Goal: Information Seeking & Learning: Find specific fact

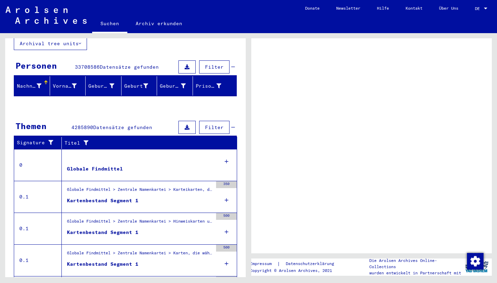
scroll to position [78, 0]
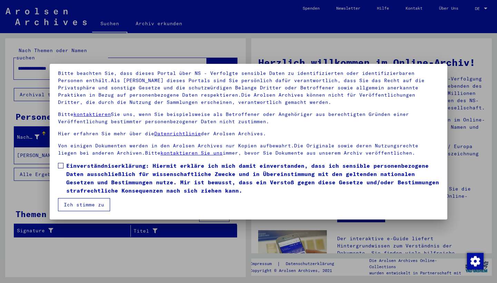
scroll to position [45, 0]
click at [72, 205] on button "Ich stimme zu" at bounding box center [84, 204] width 52 height 13
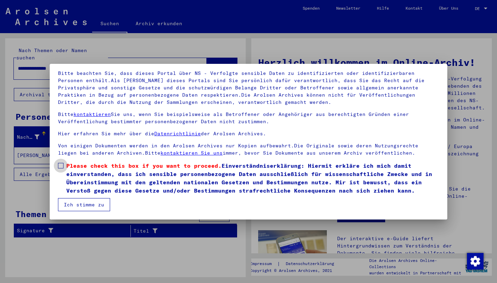
click at [64, 166] on label "Please check this box if you want to proceed. Einverständniserklärung: Hiermit …" at bounding box center [248, 178] width 381 height 33
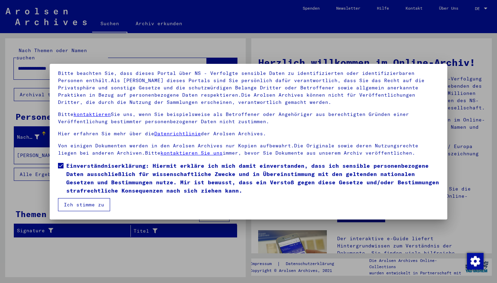
click at [77, 204] on button "Ich stimme zu" at bounding box center [84, 204] width 52 height 13
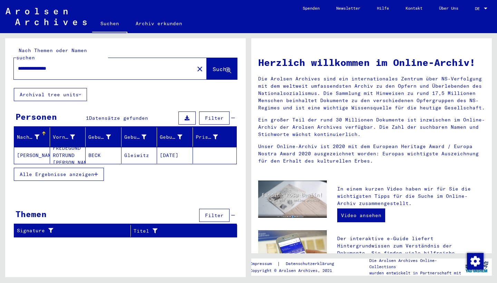
click at [92, 151] on mat-cell "BECK" at bounding box center [104, 155] width 36 height 17
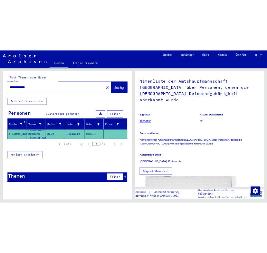
scroll to position [63, 0]
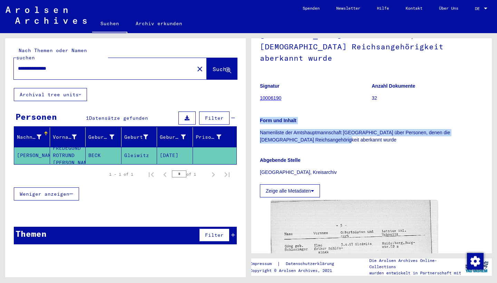
drag, startPoint x: 363, startPoint y: 128, endPoint x: 255, endPoint y: 106, distance: 110.1
click at [255, 106] on yv-its-full-details "1 Inhaftierungsdokumente / 1.2 Verschiedenes / 1.2.2 Gefängnisse / [TECHNICAL_I…" at bounding box center [371, 233] width 241 height 499
copy div "Form und Inhalt Namenliste der Amtshauptmannschaft [GEOGRAPHIC_DATA] über Perso…"
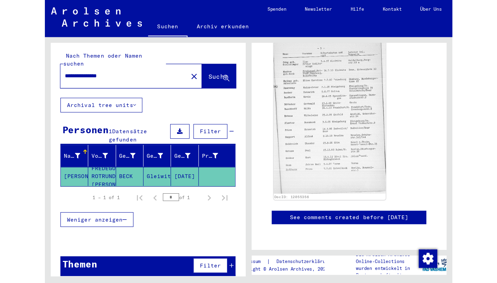
scroll to position [0, 0]
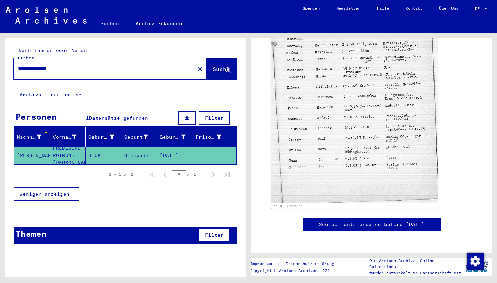
drag, startPoint x: 45, startPoint y: 61, endPoint x: 9, endPoint y: 60, distance: 35.3
click at [9, 60] on div "**********" at bounding box center [125, 63] width 241 height 50
type input "**********"
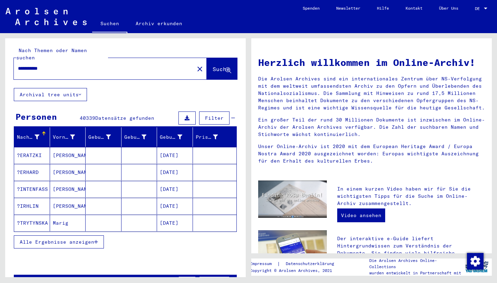
click at [39, 236] on button "Alle Ergebnisse anzeigen" at bounding box center [59, 242] width 90 height 13
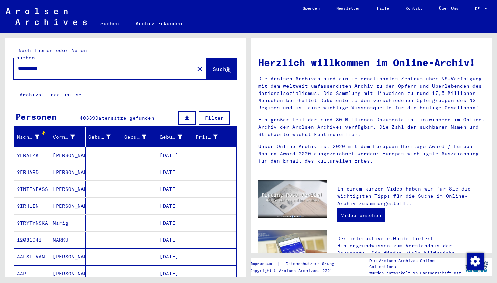
click at [64, 90] on button "Archival tree units" at bounding box center [50, 94] width 73 height 13
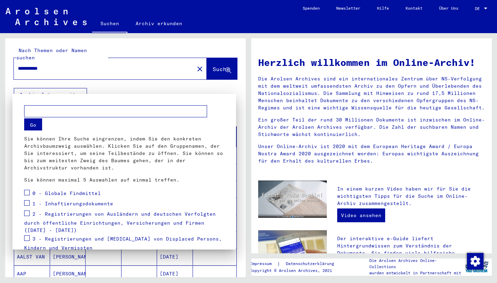
scroll to position [91, 0]
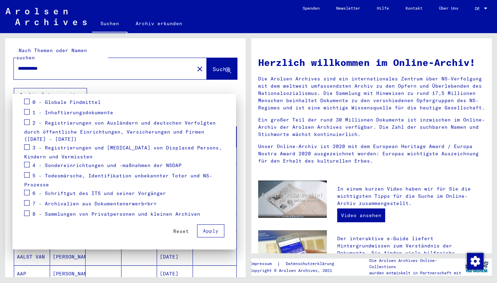
click at [98, 67] on div at bounding box center [248, 141] width 497 height 283
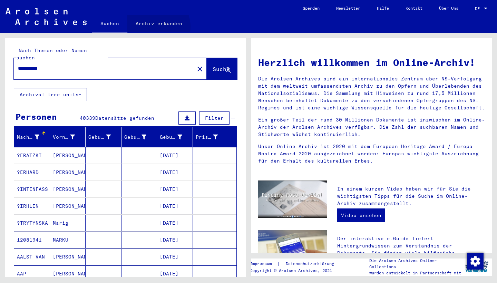
click at [154, 27] on link "Archiv erkunden" at bounding box center [158, 23] width 63 height 17
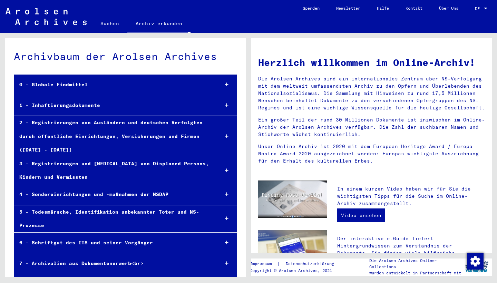
click at [108, 21] on link "Suchen" at bounding box center [109, 23] width 35 height 17
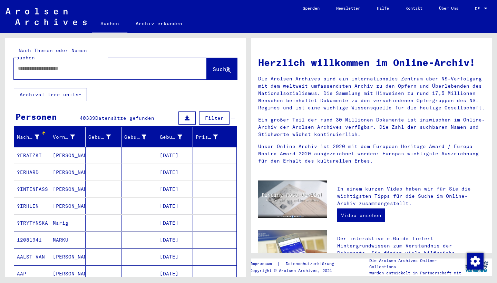
click at [78, 65] on div at bounding box center [100, 69] width 172 height 16
click at [78, 65] on input "text" at bounding box center [102, 68] width 168 height 7
type input "*"
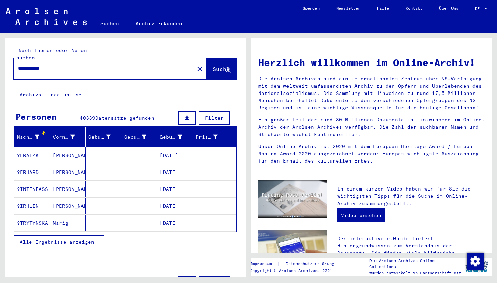
drag, startPoint x: 20, startPoint y: 60, endPoint x: 54, endPoint y: 59, distance: 33.2
click at [20, 65] on input "**********" at bounding box center [102, 68] width 168 height 7
click at [18, 65] on input "**********" at bounding box center [102, 68] width 168 height 7
click at [54, 65] on input "**********" at bounding box center [102, 68] width 168 height 7
click at [18, 65] on input "**********" at bounding box center [102, 68] width 168 height 7
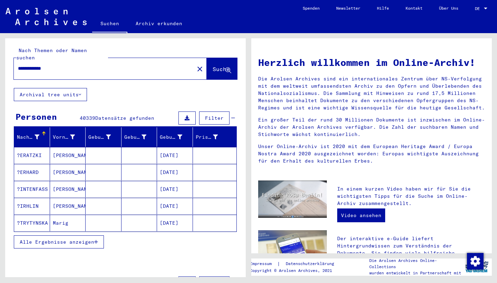
click at [54, 238] on button "Alle Ergebnisse anzeigen" at bounding box center [59, 242] width 90 height 13
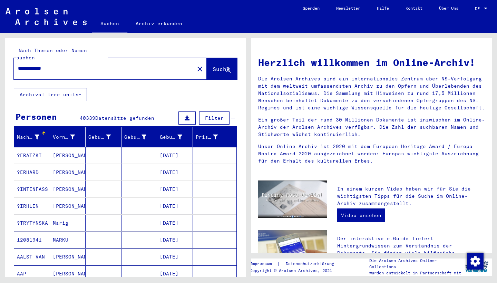
drag, startPoint x: 34, startPoint y: 60, endPoint x: 22, endPoint y: 60, distance: 11.7
click at [22, 65] on input "**********" at bounding box center [102, 68] width 168 height 7
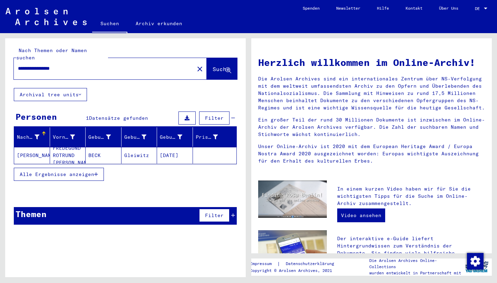
drag, startPoint x: 47, startPoint y: 61, endPoint x: 22, endPoint y: 61, distance: 25.2
click at [21, 65] on input "**********" at bounding box center [102, 68] width 168 height 7
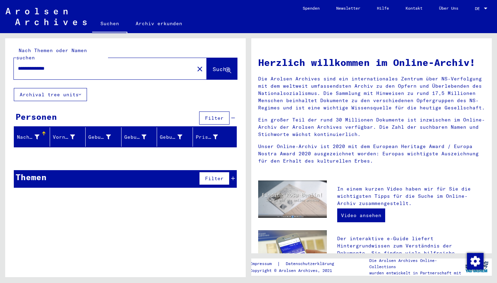
drag, startPoint x: 38, startPoint y: 60, endPoint x: 21, endPoint y: 60, distance: 17.3
click at [21, 65] on input "**********" at bounding box center [102, 68] width 168 height 7
type input "**********"
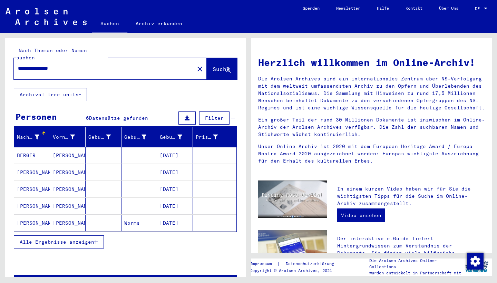
drag, startPoint x: 106, startPoint y: 64, endPoint x: 0, endPoint y: 61, distance: 106.4
click at [0, 61] on div "**********" at bounding box center [124, 155] width 249 height 244
type input "**********"
click at [58, 239] on span "Alle Ergebnisse anzeigen" at bounding box center [57, 242] width 75 height 6
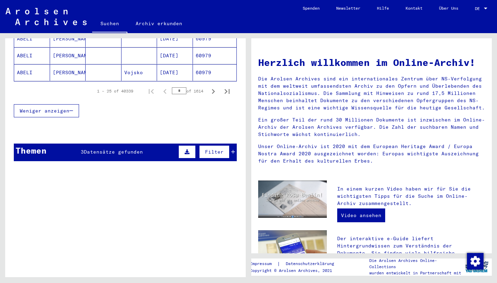
scroll to position [489, 0]
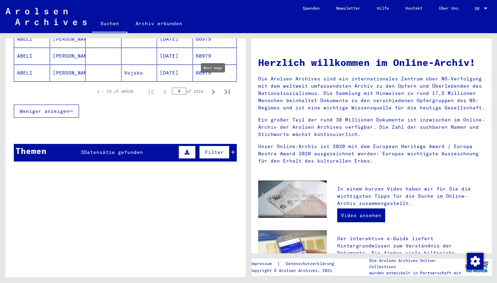
click at [208, 85] on button "Next page" at bounding box center [214, 92] width 14 height 14
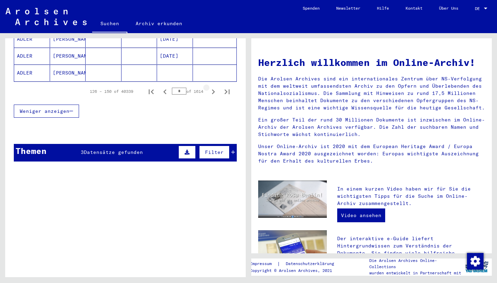
click at [208, 85] on button "Next page" at bounding box center [214, 92] width 14 height 14
click at [209, 87] on icon "Next page" at bounding box center [214, 92] width 10 height 10
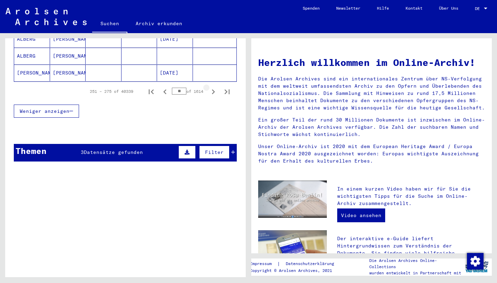
click at [209, 87] on icon "Next page" at bounding box center [214, 92] width 10 height 10
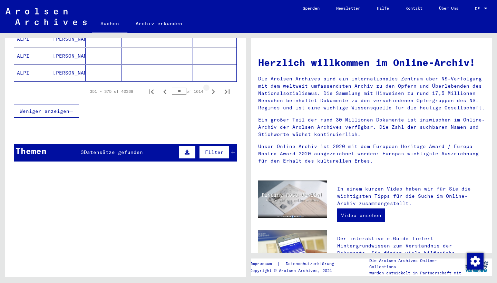
click at [209, 87] on icon "Next page" at bounding box center [214, 92] width 10 height 10
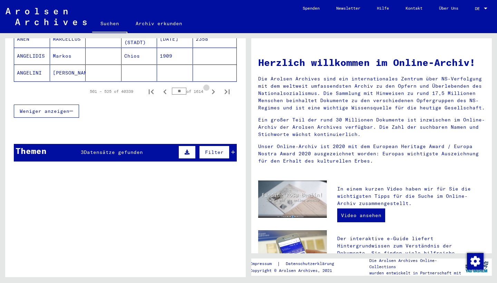
click at [209, 87] on icon "Next page" at bounding box center [214, 92] width 10 height 10
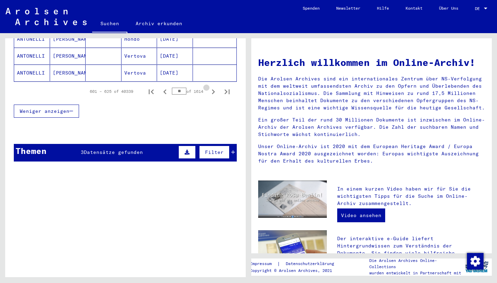
click at [209, 87] on icon "Next page" at bounding box center [214, 92] width 10 height 10
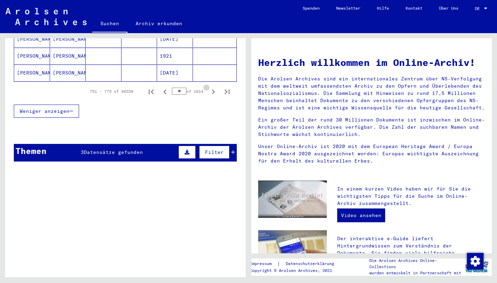
click at [209, 87] on icon "Next page" at bounding box center [214, 92] width 10 height 10
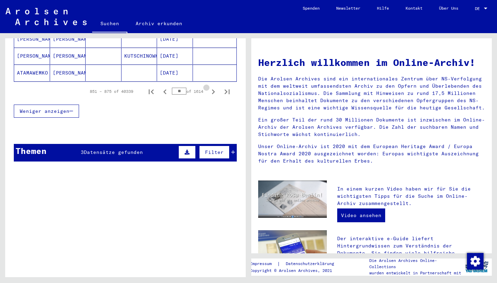
click at [209, 87] on icon "Next page" at bounding box center [214, 92] width 10 height 10
click at [211, 87] on icon "Next page" at bounding box center [214, 92] width 10 height 10
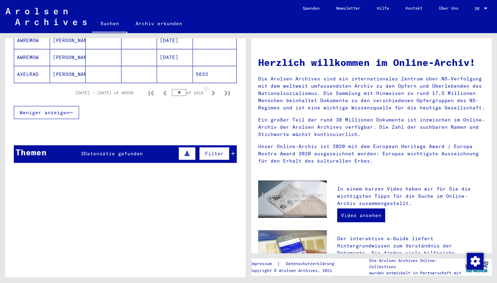
click at [211, 88] on icon "Next page" at bounding box center [214, 93] width 10 height 10
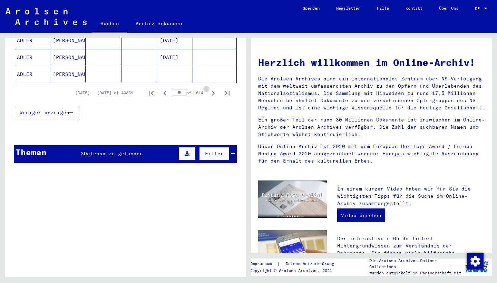
click at [211, 88] on icon "Next page" at bounding box center [214, 93] width 10 height 10
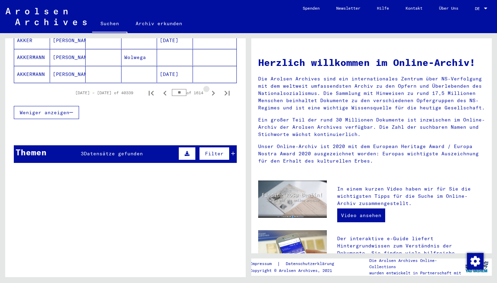
click at [211, 88] on icon "Next page" at bounding box center [214, 93] width 10 height 10
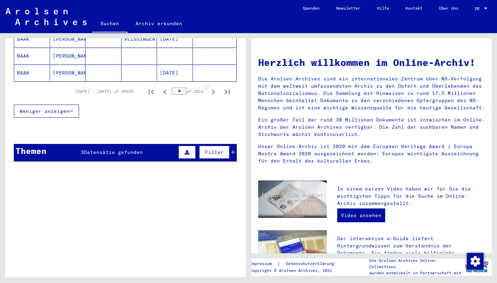
click at [211, 87] on icon "Next page" at bounding box center [214, 92] width 10 height 10
click at [212, 89] on icon "Next page" at bounding box center [213, 91] width 3 height 5
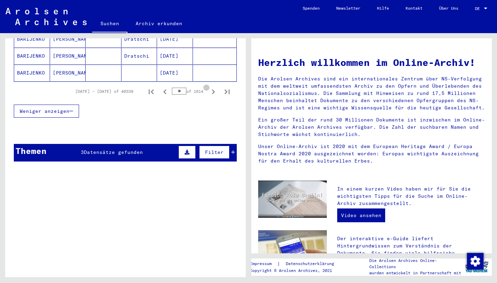
click at [212, 89] on icon "Next page" at bounding box center [213, 91] width 3 height 5
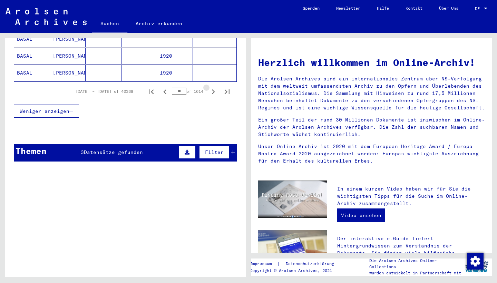
click at [212, 89] on icon "Next page" at bounding box center [213, 91] width 3 height 5
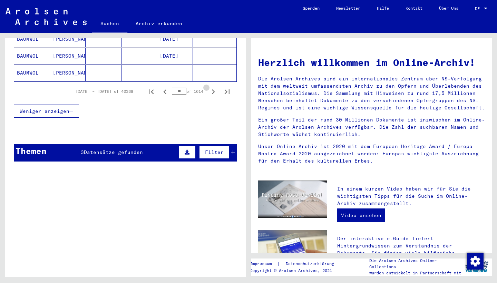
click at [212, 89] on icon "Next page" at bounding box center [213, 91] width 3 height 5
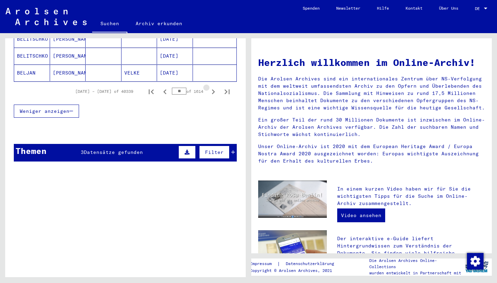
click at [212, 89] on icon "Next page" at bounding box center [213, 91] width 3 height 5
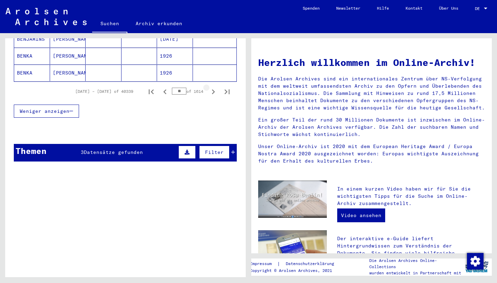
click at [212, 89] on icon "Next page" at bounding box center [213, 91] width 3 height 5
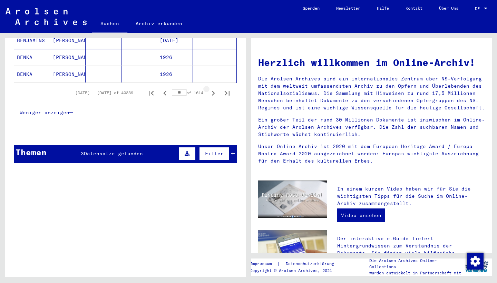
click at [212, 88] on icon "Next page" at bounding box center [214, 93] width 10 height 10
click at [215, 91] on icon "Next page" at bounding box center [214, 93] width 10 height 10
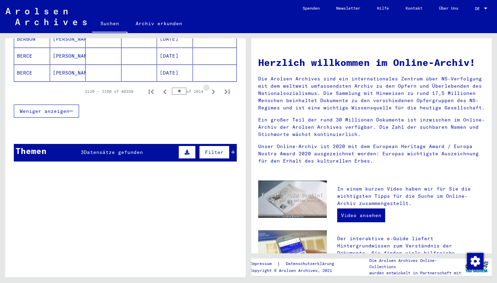
click at [215, 91] on button "Next page" at bounding box center [214, 92] width 14 height 14
click at [212, 87] on icon "Next page" at bounding box center [214, 92] width 10 height 10
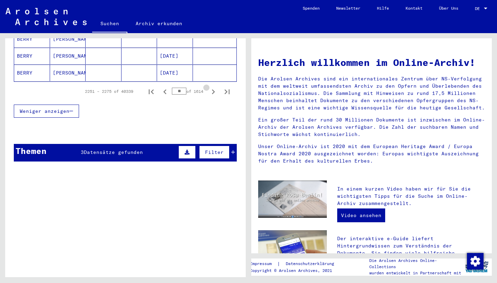
click at [212, 87] on icon "Next page" at bounding box center [214, 92] width 10 height 10
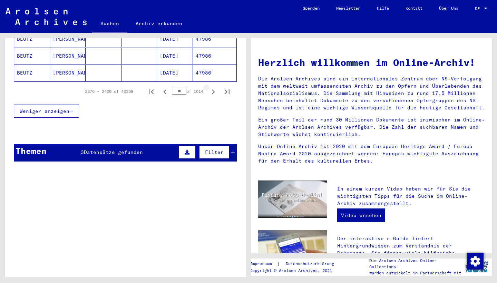
click at [212, 87] on icon "Next page" at bounding box center [214, 92] width 10 height 10
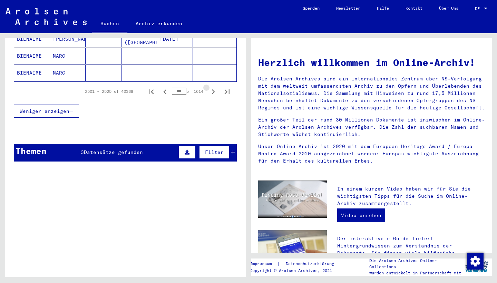
click at [212, 87] on icon "Next page" at bounding box center [214, 92] width 10 height 10
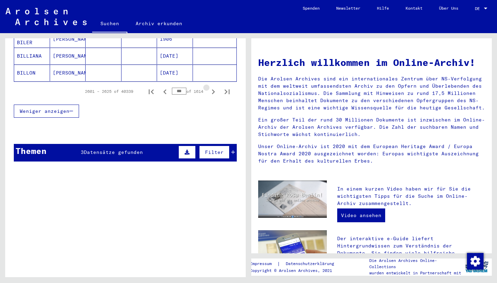
click at [212, 87] on icon "Next page" at bounding box center [214, 92] width 10 height 10
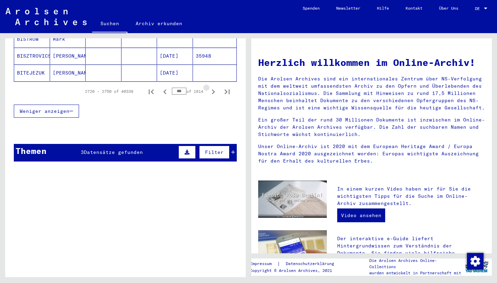
click at [212, 87] on icon "Next page" at bounding box center [214, 92] width 10 height 10
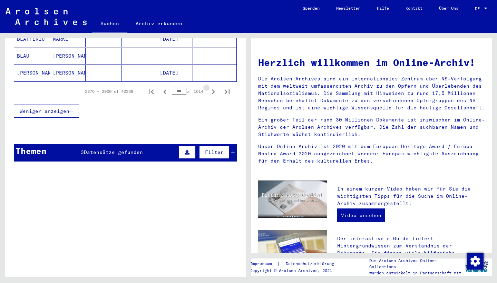
click at [212, 87] on icon "Next page" at bounding box center [214, 92] width 10 height 10
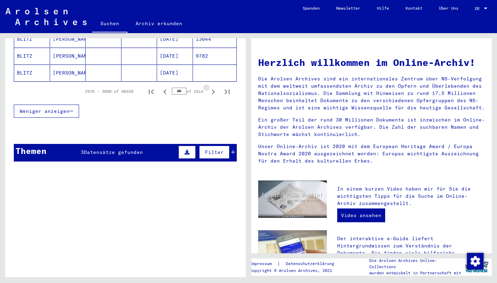
click at [212, 87] on icon "Next page" at bounding box center [214, 92] width 10 height 10
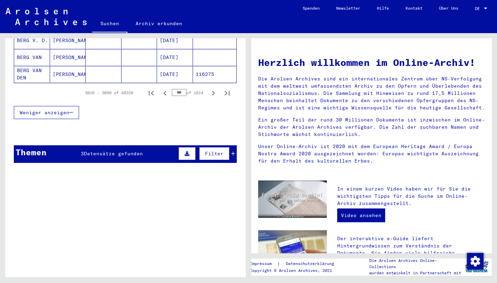
drag, startPoint x: 185, startPoint y: 84, endPoint x: 168, endPoint y: 83, distance: 17.3
click at [168, 86] on div "3026 – 3050 of 40339 *** of 1614" at bounding box center [156, 93] width 158 height 14
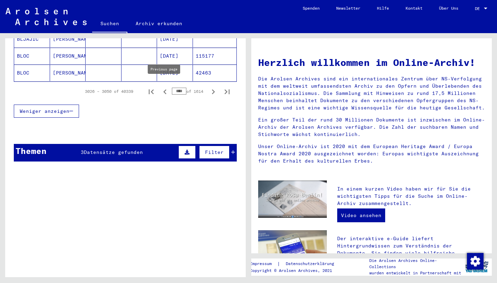
type input "****"
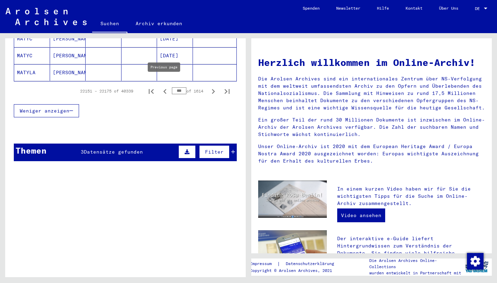
scroll to position [489, 0]
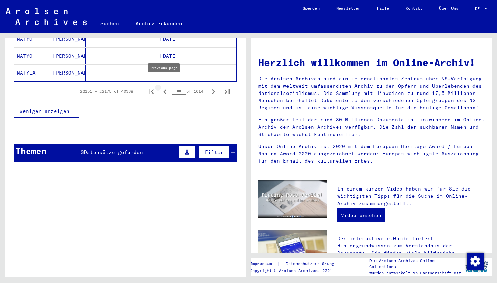
click at [165, 87] on icon "Previous page" at bounding box center [165, 92] width 10 height 10
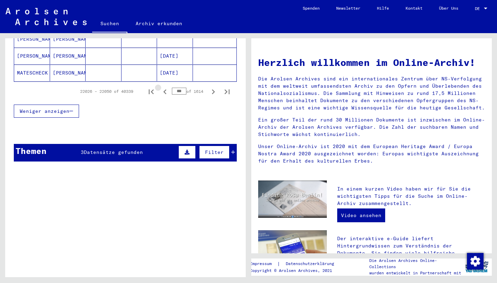
click at [165, 87] on icon "Previous page" at bounding box center [165, 92] width 10 height 10
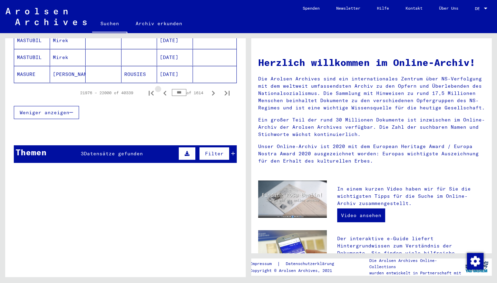
click at [165, 88] on icon "Previous page" at bounding box center [165, 93] width 10 height 10
click at [164, 88] on icon "Previous page" at bounding box center [165, 93] width 10 height 10
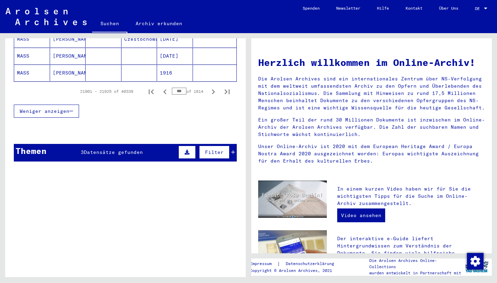
click at [162, 87] on icon "Previous page" at bounding box center [165, 92] width 10 height 10
click at [165, 87] on icon "Previous page" at bounding box center [165, 92] width 10 height 10
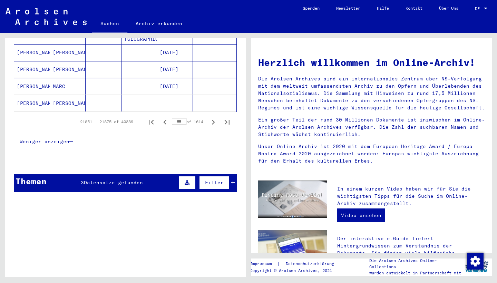
scroll to position [480, 0]
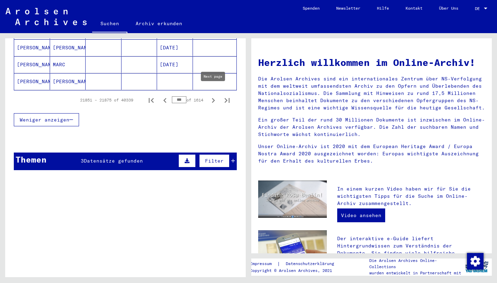
click at [215, 96] on icon "Next page" at bounding box center [214, 101] width 10 height 10
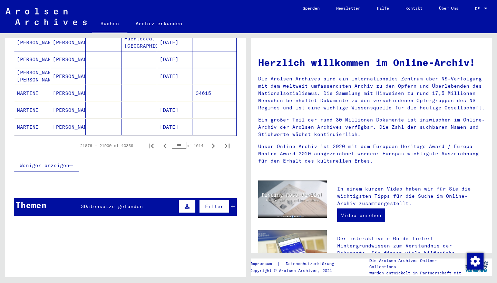
scroll to position [441, 0]
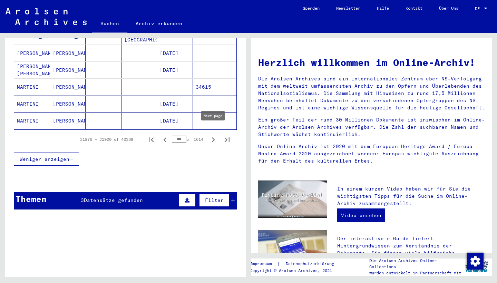
click at [215, 135] on icon "Next page" at bounding box center [214, 140] width 10 height 10
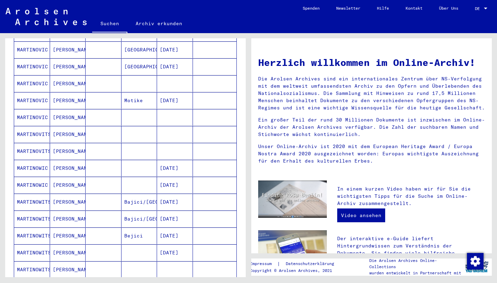
scroll to position [443, 0]
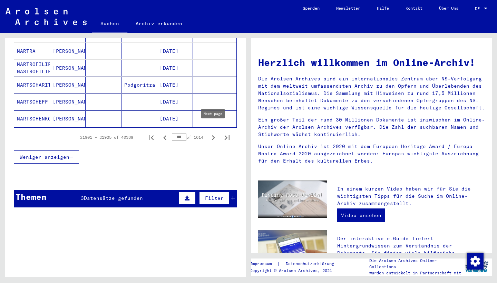
click at [215, 133] on icon "Next page" at bounding box center [214, 138] width 10 height 10
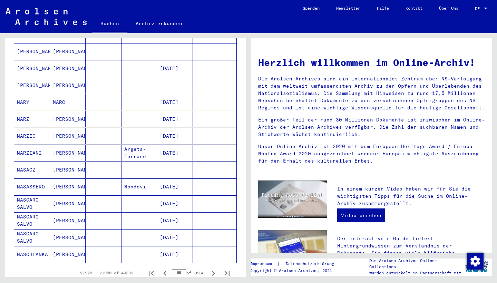
scroll to position [390, 0]
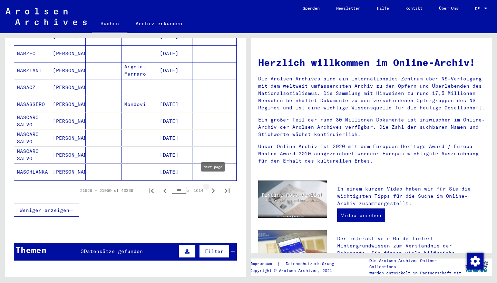
click at [214, 189] on icon "Next page" at bounding box center [213, 191] width 3 height 5
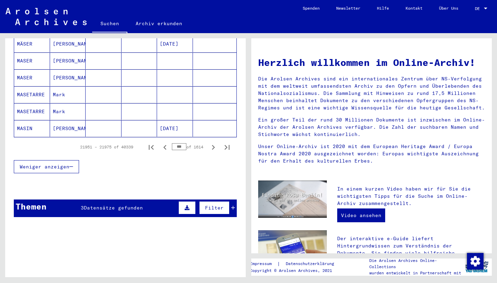
scroll to position [462, 0]
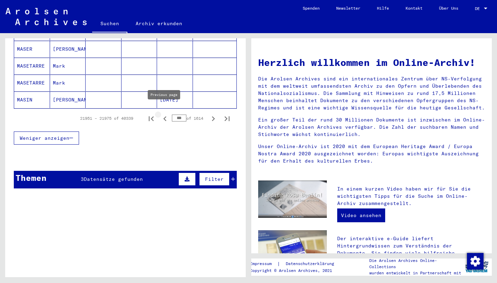
click at [164, 116] on icon "Previous page" at bounding box center [164, 118] width 3 height 5
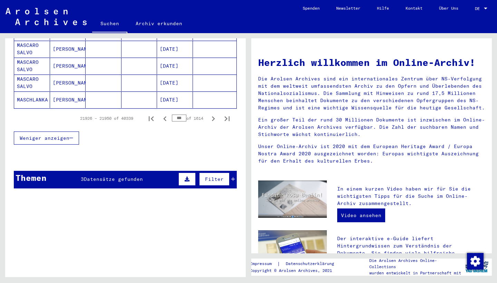
click at [164, 116] on icon "Previous page" at bounding box center [164, 118] width 3 height 5
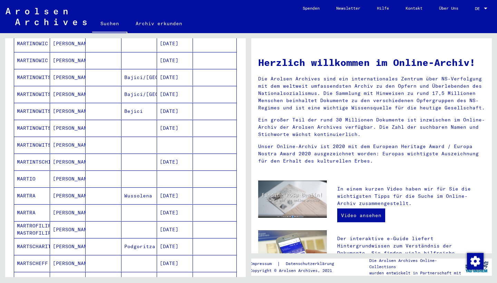
scroll to position [316, 0]
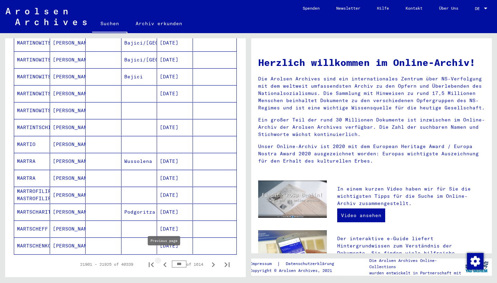
click at [164, 260] on icon "Previous page" at bounding box center [165, 265] width 10 height 10
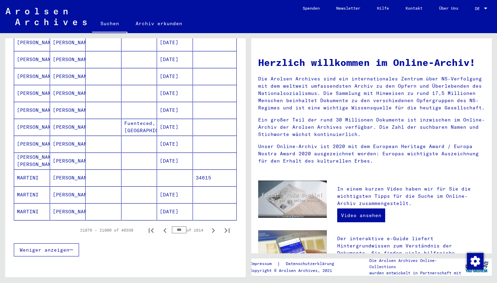
scroll to position [471, 0]
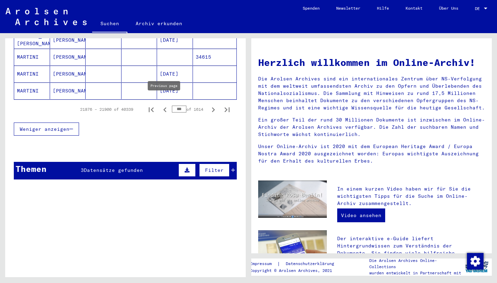
click at [164, 107] on icon "Previous page" at bounding box center [164, 109] width 3 height 5
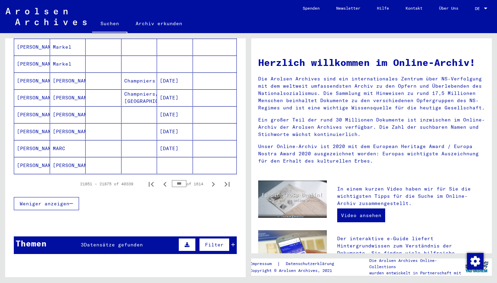
scroll to position [406, 0]
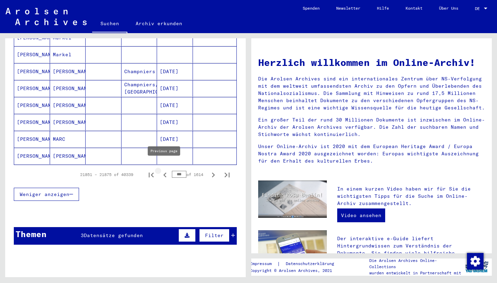
click at [164, 170] on icon "Previous page" at bounding box center [165, 175] width 10 height 10
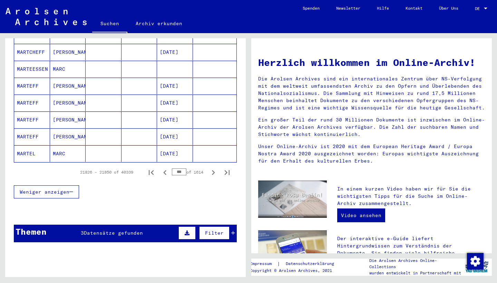
scroll to position [432, 0]
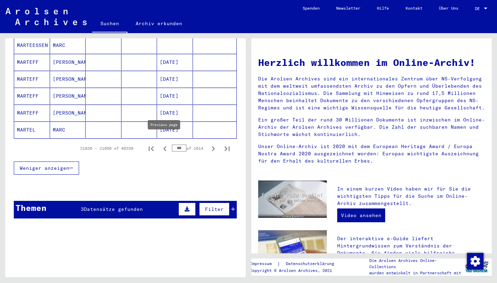
click at [163, 145] on icon "Previous page" at bounding box center [165, 149] width 10 height 10
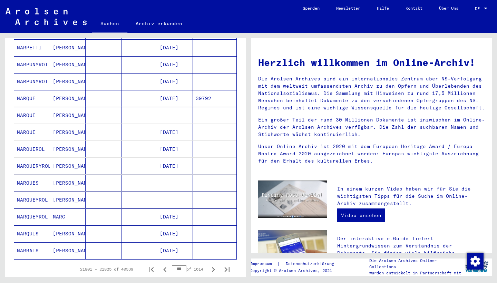
scroll to position [447, 0]
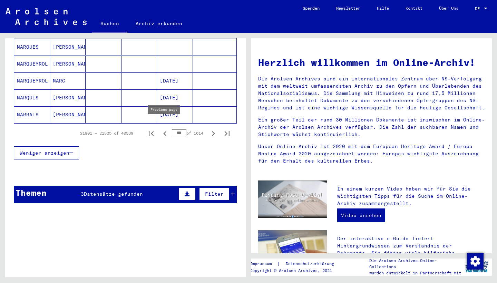
click at [164, 130] on icon "Previous page" at bounding box center [165, 134] width 10 height 10
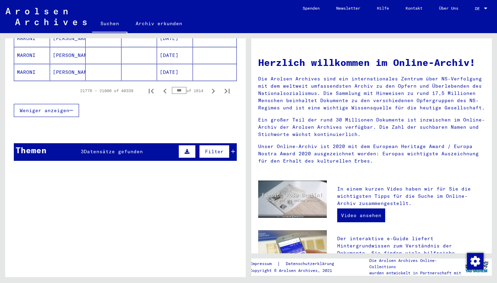
scroll to position [489, 0]
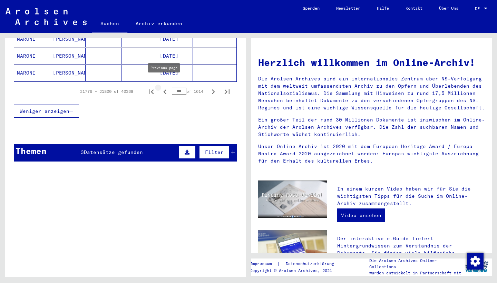
click at [164, 88] on icon "Previous page" at bounding box center [165, 92] width 10 height 10
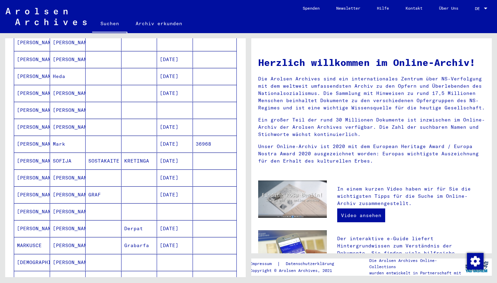
scroll to position [223, 0]
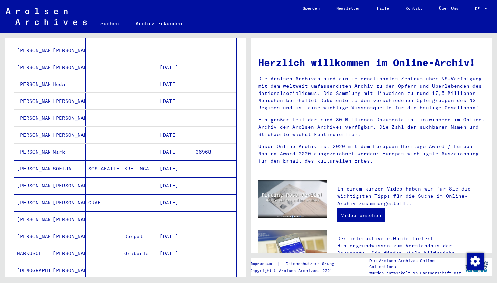
click at [99, 145] on mat-cell at bounding box center [104, 152] width 36 height 17
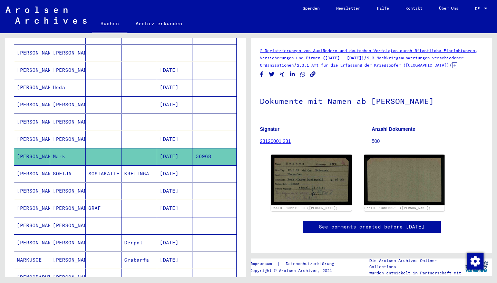
click at [96, 133] on mat-cell at bounding box center [104, 139] width 36 height 17
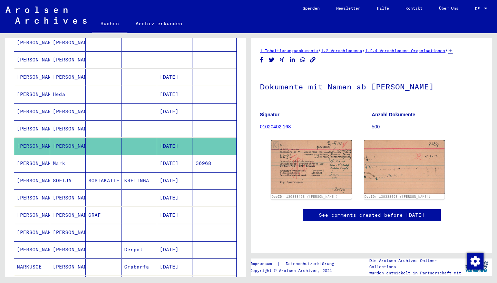
scroll to position [223, 0]
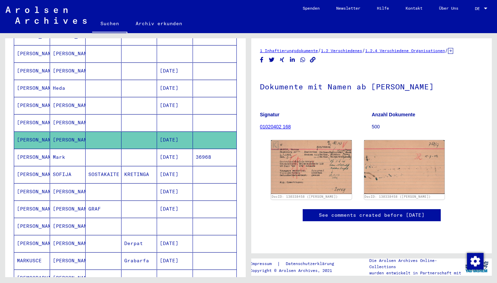
click at [102, 186] on mat-cell at bounding box center [104, 191] width 36 height 17
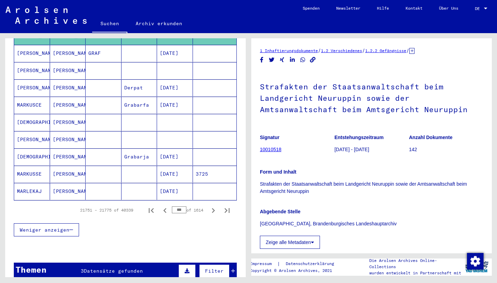
scroll to position [380, 0]
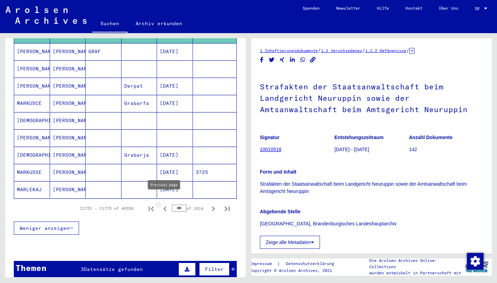
click at [163, 204] on icon "Previous page" at bounding box center [165, 209] width 10 height 10
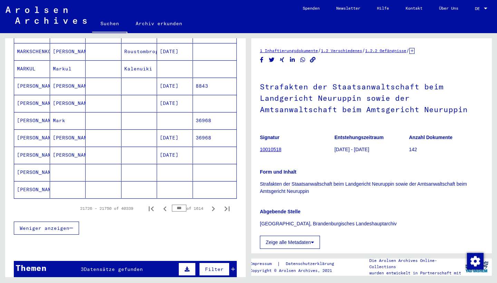
click at [79, 112] on mat-cell "Mark" at bounding box center [68, 120] width 36 height 17
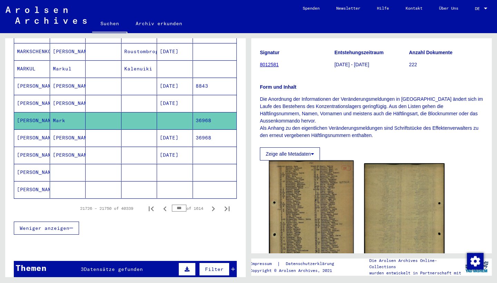
scroll to position [83, 0]
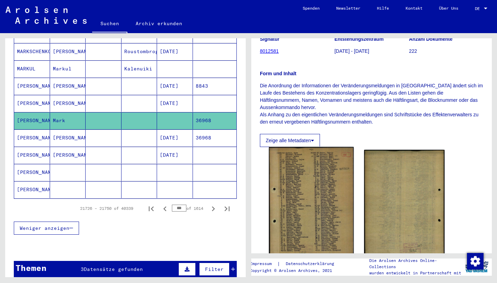
click at [312, 219] on img at bounding box center [311, 205] width 85 height 117
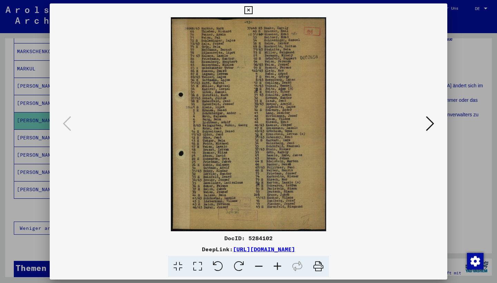
click at [253, 9] on icon at bounding box center [249, 10] width 8 height 8
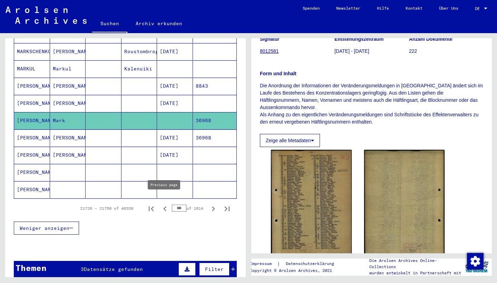
click at [164, 204] on icon "Previous page" at bounding box center [165, 209] width 10 height 10
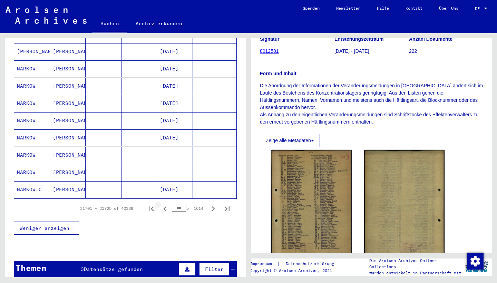
click at [164, 204] on icon "Previous page" at bounding box center [165, 209] width 10 height 10
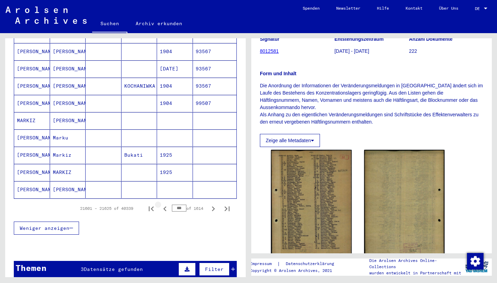
click at [164, 204] on icon "Previous page" at bounding box center [165, 209] width 10 height 10
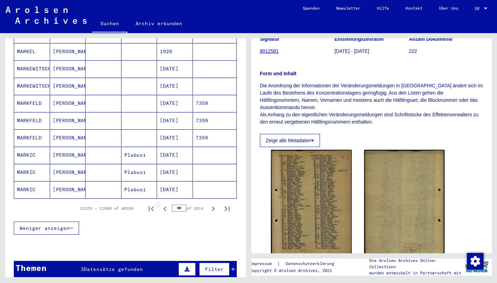
click at [164, 204] on icon "Previous page" at bounding box center [165, 209] width 10 height 10
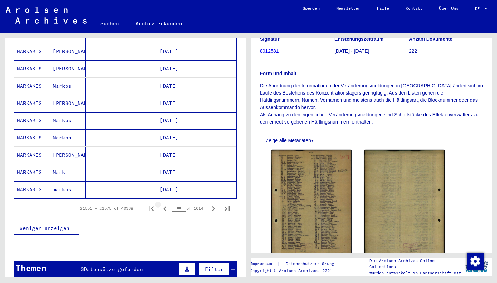
click at [164, 204] on icon "Previous page" at bounding box center [165, 209] width 10 height 10
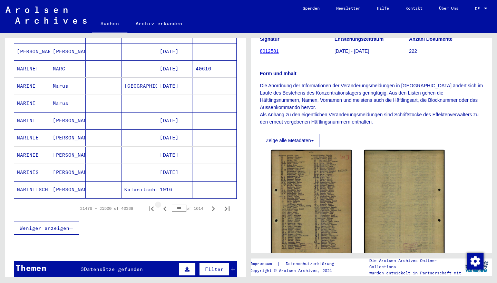
click at [164, 207] on icon "Previous page" at bounding box center [164, 209] width 3 height 5
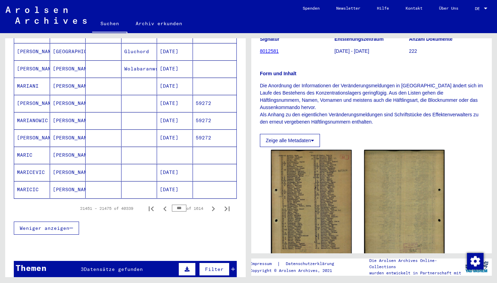
click at [164, 207] on icon "Previous page" at bounding box center [164, 209] width 3 height 5
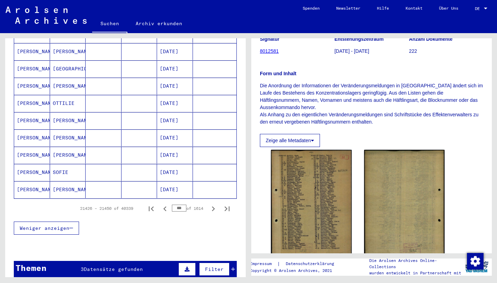
click at [164, 204] on icon "Previous page" at bounding box center [165, 209] width 10 height 10
type input "***"
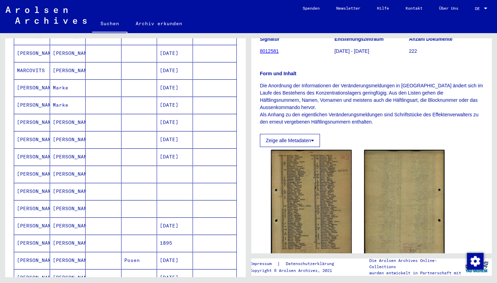
scroll to position [171, 0]
click at [57, 135] on mat-cell "[PERSON_NAME]" at bounding box center [68, 140] width 36 height 17
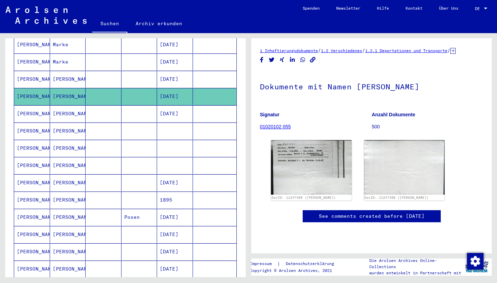
scroll to position [218, 0]
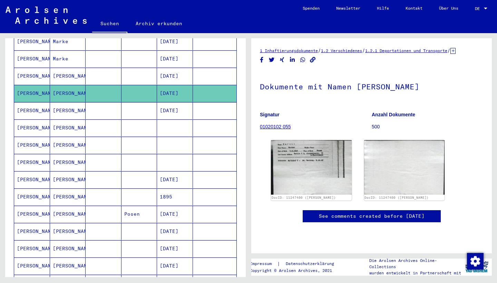
click at [75, 242] on mat-cell "Mark M W" at bounding box center [68, 248] width 36 height 17
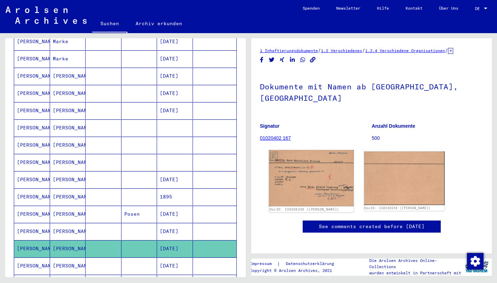
click at [303, 160] on img at bounding box center [311, 178] width 85 height 56
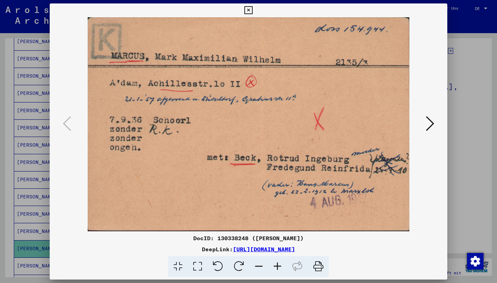
click at [461, 126] on div at bounding box center [248, 141] width 497 height 283
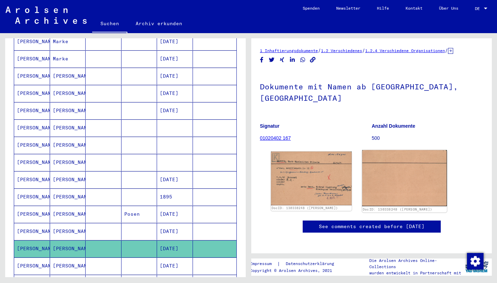
click at [419, 157] on img at bounding box center [404, 178] width 85 height 56
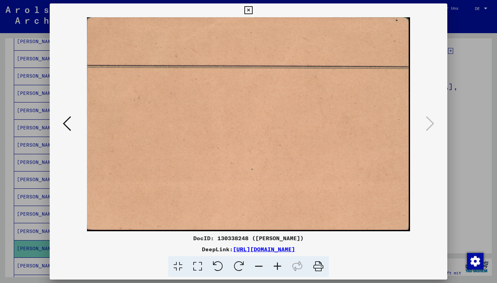
click at [253, 11] on icon at bounding box center [249, 10] width 8 height 8
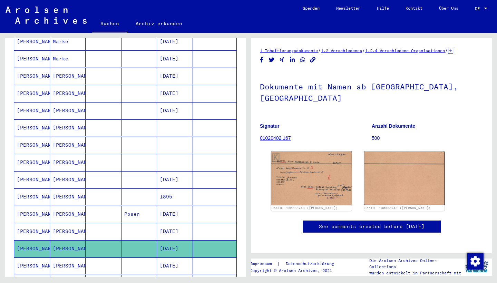
click at [454, 50] on icon at bounding box center [450, 51] width 5 height 6
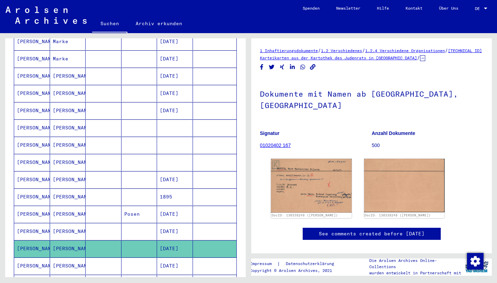
drag, startPoint x: 433, startPoint y: 57, endPoint x: 252, endPoint y: 59, distance: 181.0
click at [252, 59] on yv-its-full-details "1 Inhaftierungsdokumente / 1.2 Verschiedenes / 1.2.4 Verschiedene Organisatione…" at bounding box center [371, 150] width 241 height 207
copy div "1.2.4.2 Karteikarten aus der Kartothek des Judenrats in Amsterdam /"
click at [122, 225] on mat-cell at bounding box center [140, 231] width 36 height 17
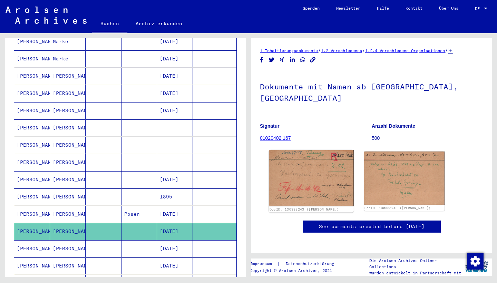
click at [293, 178] on img at bounding box center [311, 178] width 85 height 56
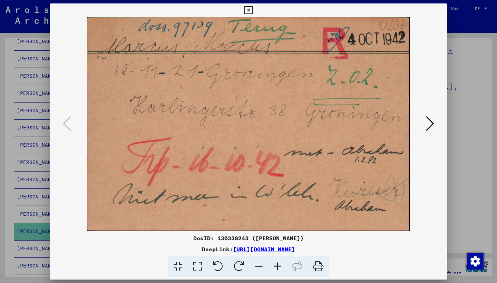
click at [253, 11] on icon at bounding box center [249, 10] width 8 height 8
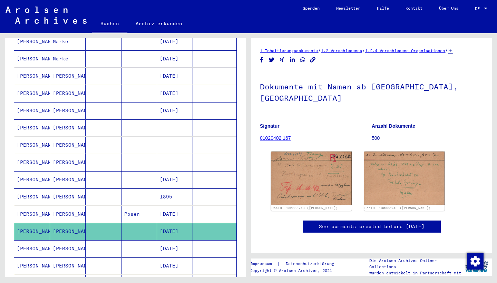
click at [85, 206] on mat-cell "[PERSON_NAME]" at bounding box center [68, 214] width 36 height 17
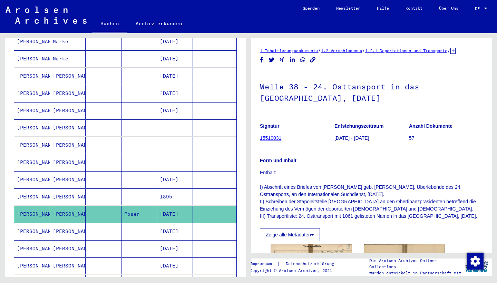
click at [83, 192] on mat-cell "MARKUS FEIWEL" at bounding box center [68, 197] width 36 height 17
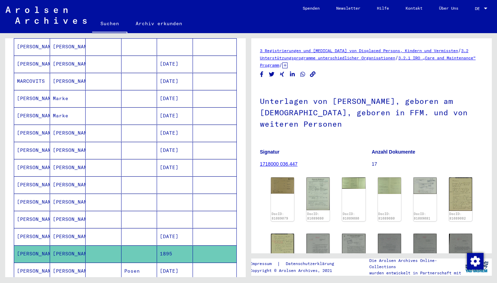
scroll to position [153, 0]
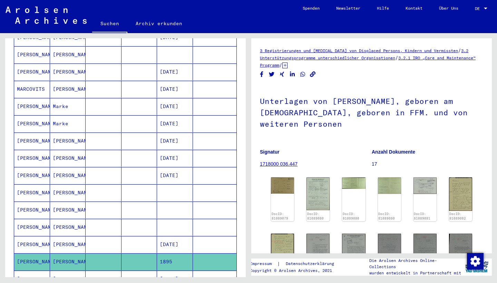
click at [103, 133] on mat-cell at bounding box center [104, 141] width 36 height 17
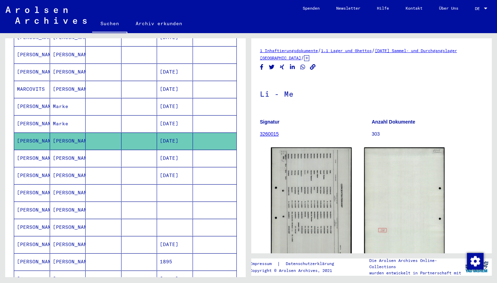
click at [106, 150] on mat-cell at bounding box center [104, 158] width 36 height 17
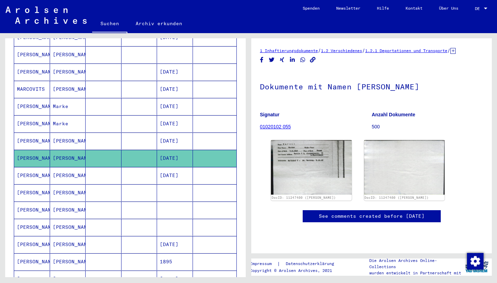
click at [106, 168] on mat-cell at bounding box center [104, 175] width 36 height 17
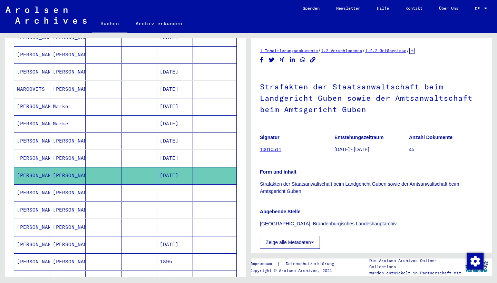
scroll to position [160, 0]
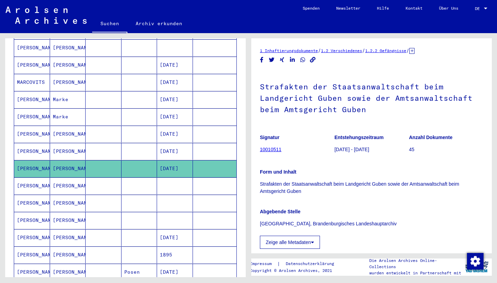
click at [104, 184] on mat-cell at bounding box center [104, 186] width 36 height 17
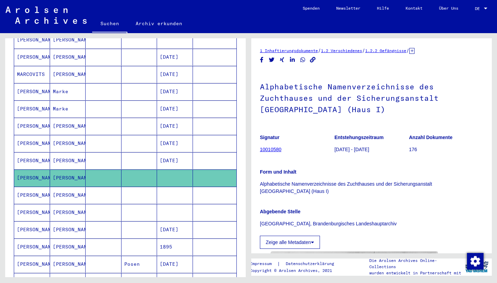
scroll to position [174, 0]
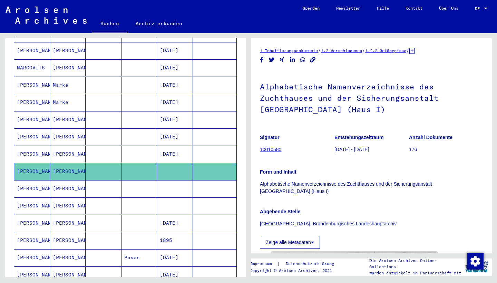
click at [108, 198] on mat-cell at bounding box center [104, 206] width 36 height 17
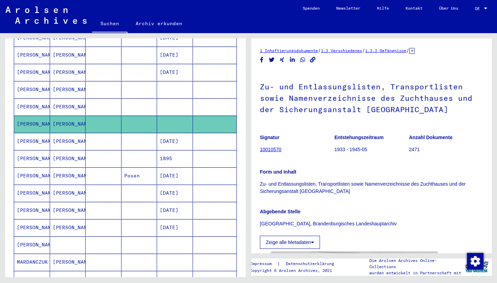
scroll to position [257, 0]
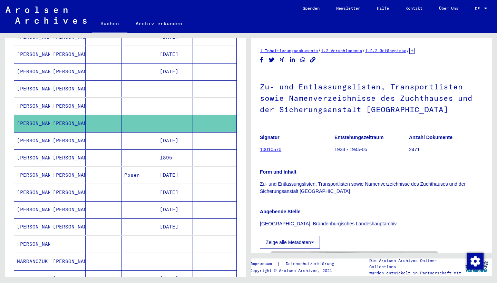
click at [111, 236] on mat-cell at bounding box center [104, 244] width 36 height 17
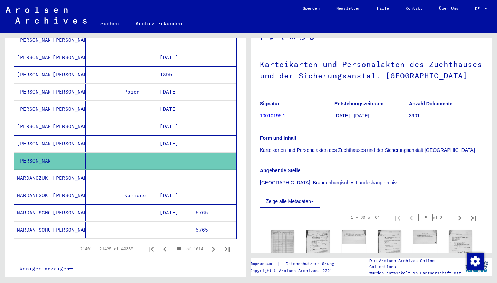
scroll to position [341, 0]
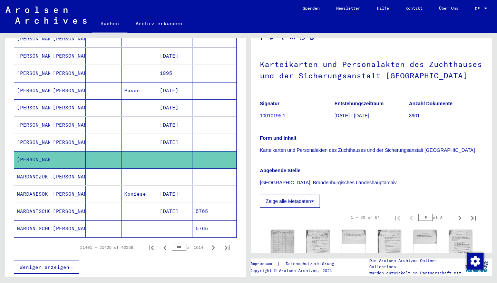
click at [109, 178] on mat-cell at bounding box center [104, 177] width 36 height 17
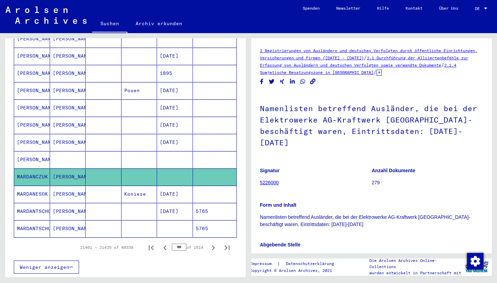
click at [109, 186] on mat-cell at bounding box center [104, 194] width 36 height 17
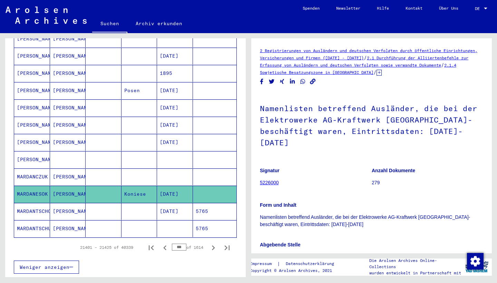
click at [102, 203] on mat-cell at bounding box center [104, 211] width 36 height 17
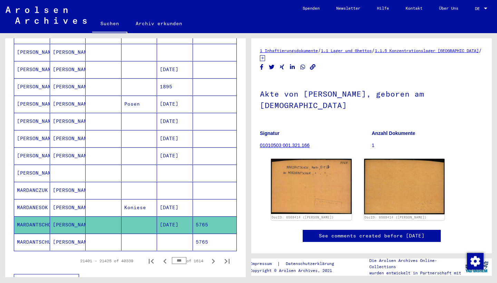
click at [94, 153] on mat-cell at bounding box center [104, 155] width 36 height 17
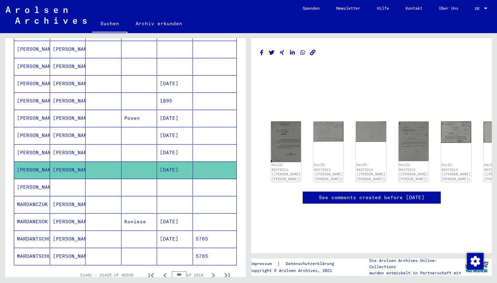
click at [94, 153] on mat-cell at bounding box center [104, 152] width 36 height 17
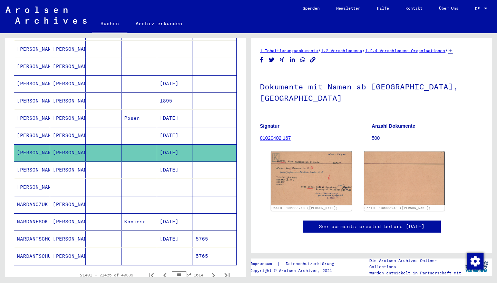
click at [454, 50] on icon at bounding box center [450, 51] width 5 height 6
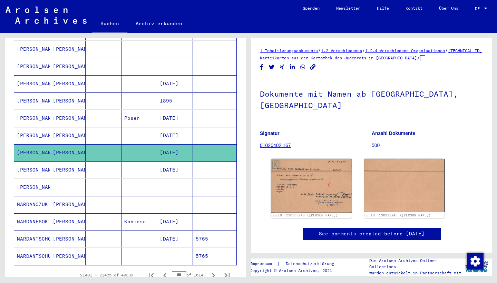
click at [157, 162] on mat-cell at bounding box center [140, 170] width 36 height 17
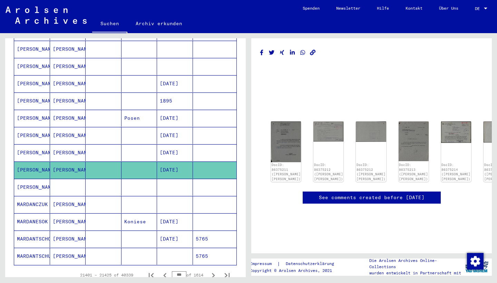
click at [157, 179] on mat-cell at bounding box center [140, 187] width 36 height 17
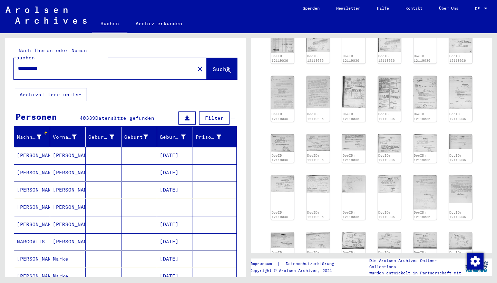
drag, startPoint x: 69, startPoint y: 64, endPoint x: 1, endPoint y: 57, distance: 68.4
click at [0, 57] on div "**********" at bounding box center [124, 155] width 249 height 244
